Goal: Transaction & Acquisition: Purchase product/service

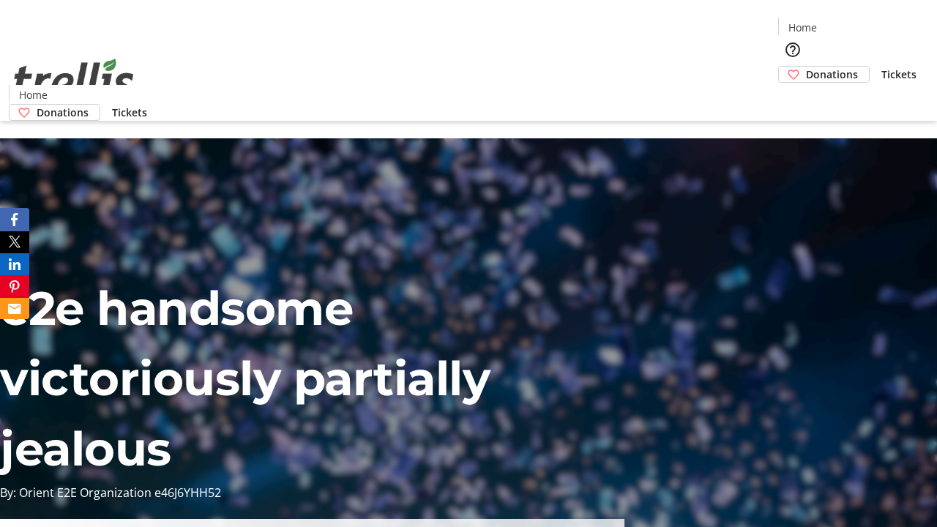
click at [806, 67] on span "Donations" at bounding box center [832, 74] width 52 height 15
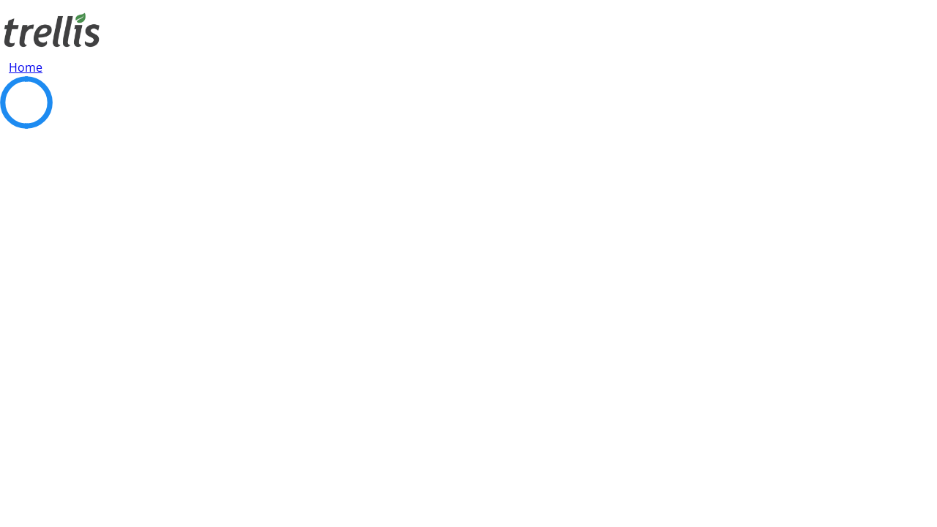
select select "CA"
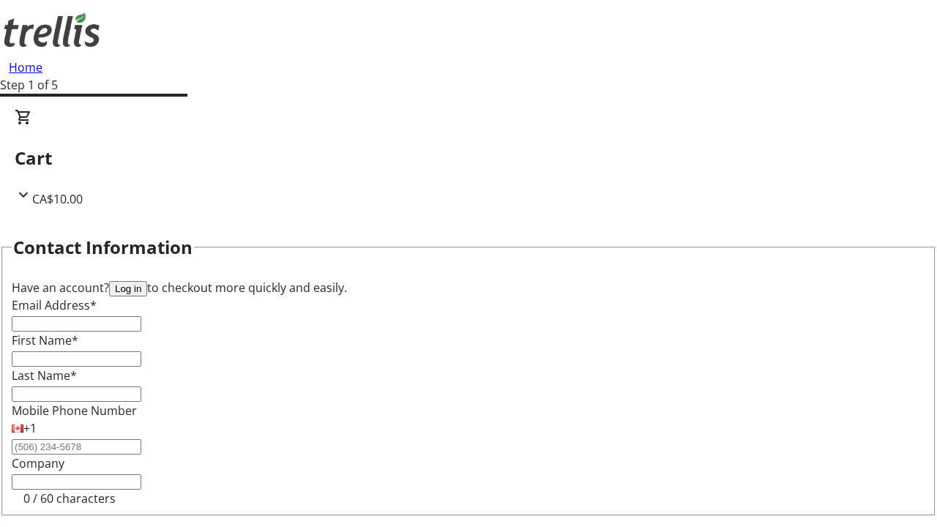
click at [147, 281] on button "Log in" at bounding box center [128, 288] width 38 height 15
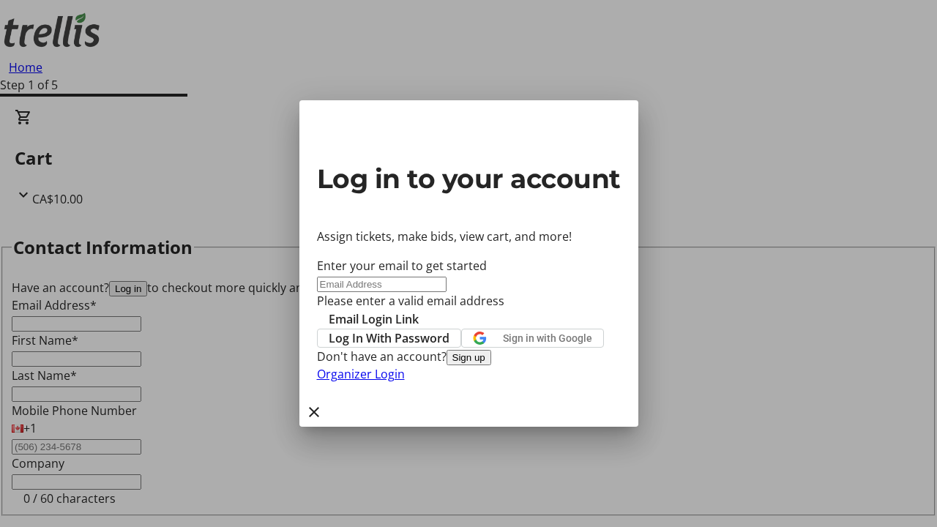
click at [450, 330] on span "Log In With Password" at bounding box center [389, 339] width 121 height 18
